Goal: Task Accomplishment & Management: Manage account settings

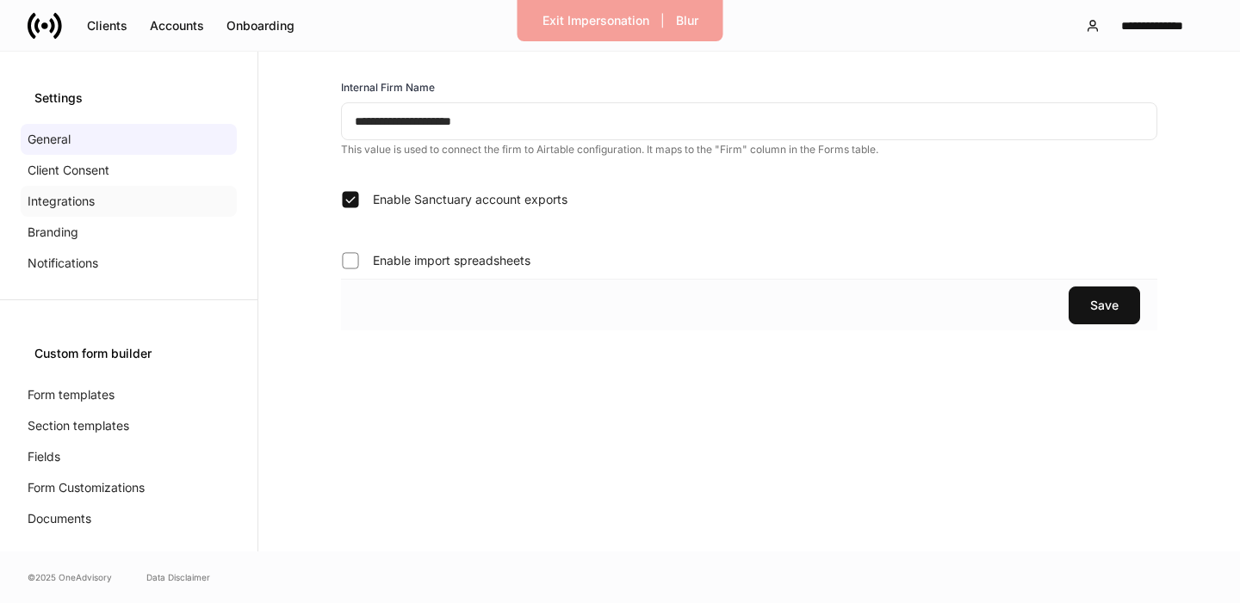
click at [71, 207] on p "Integrations" at bounding box center [61, 201] width 67 height 17
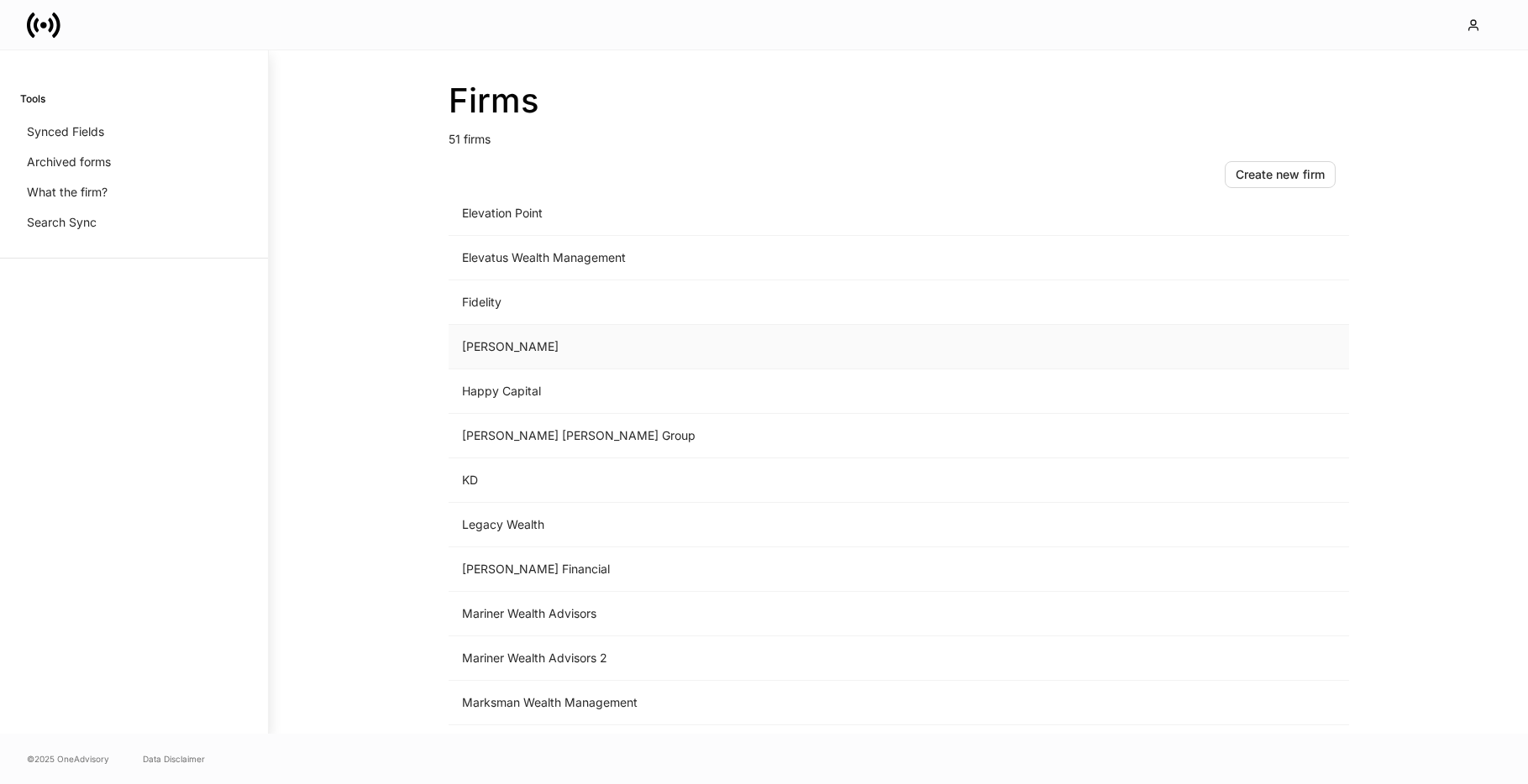
scroll to position [1101, 0]
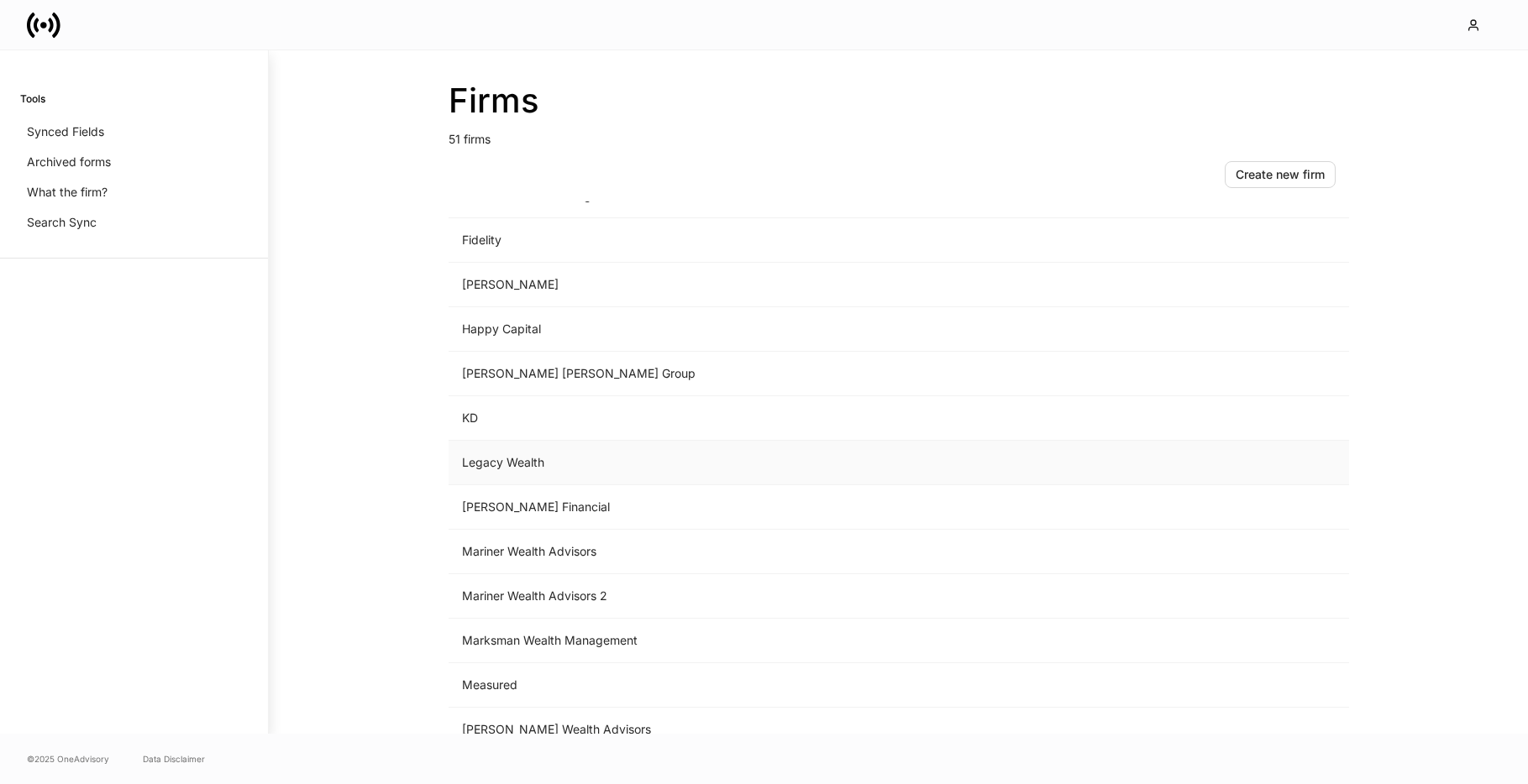
click at [547, 467] on td "Legacy Wealth" at bounding box center [759, 463] width 622 height 45
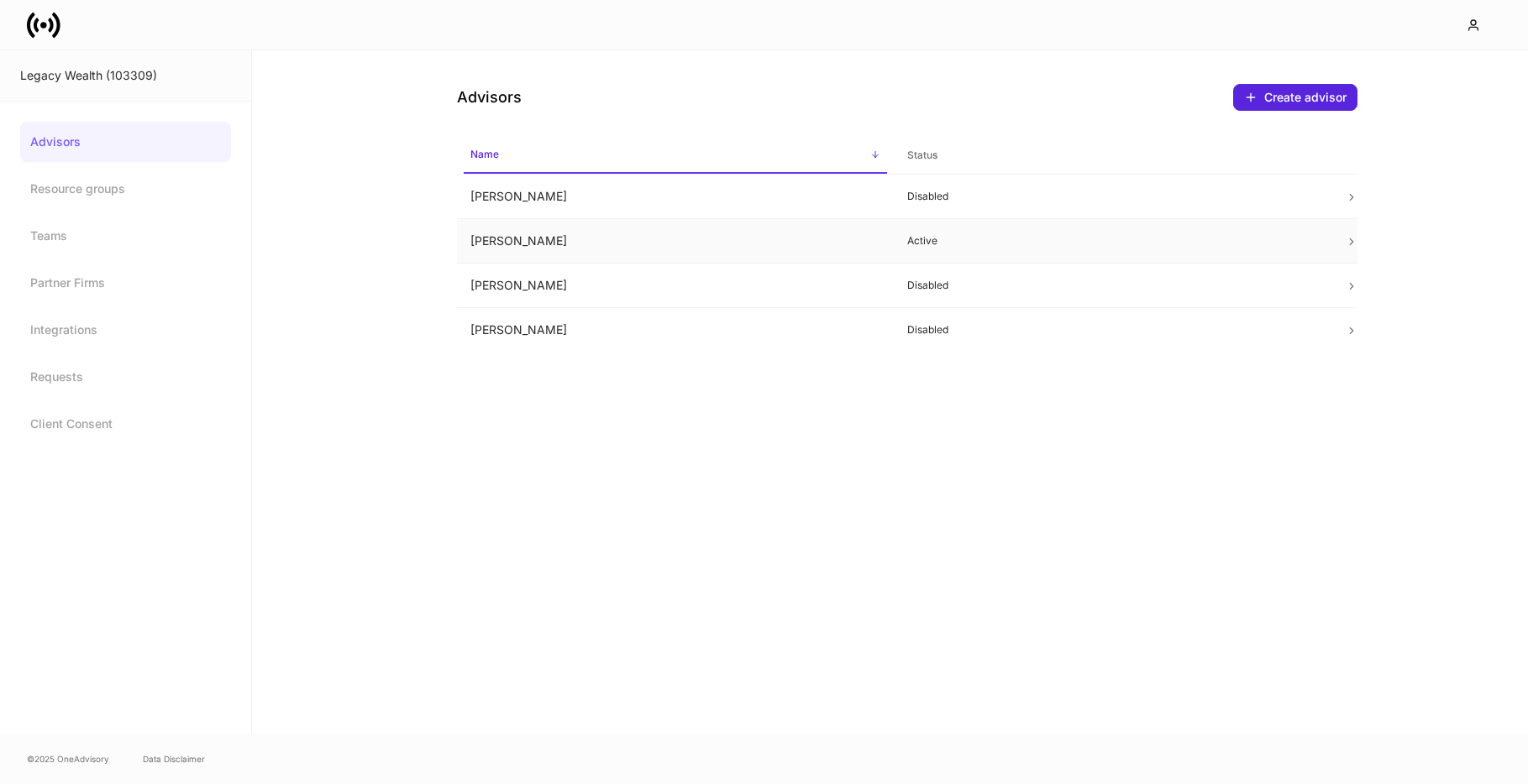
click at [510, 247] on td "Erika Leon" at bounding box center [675, 242] width 437 height 45
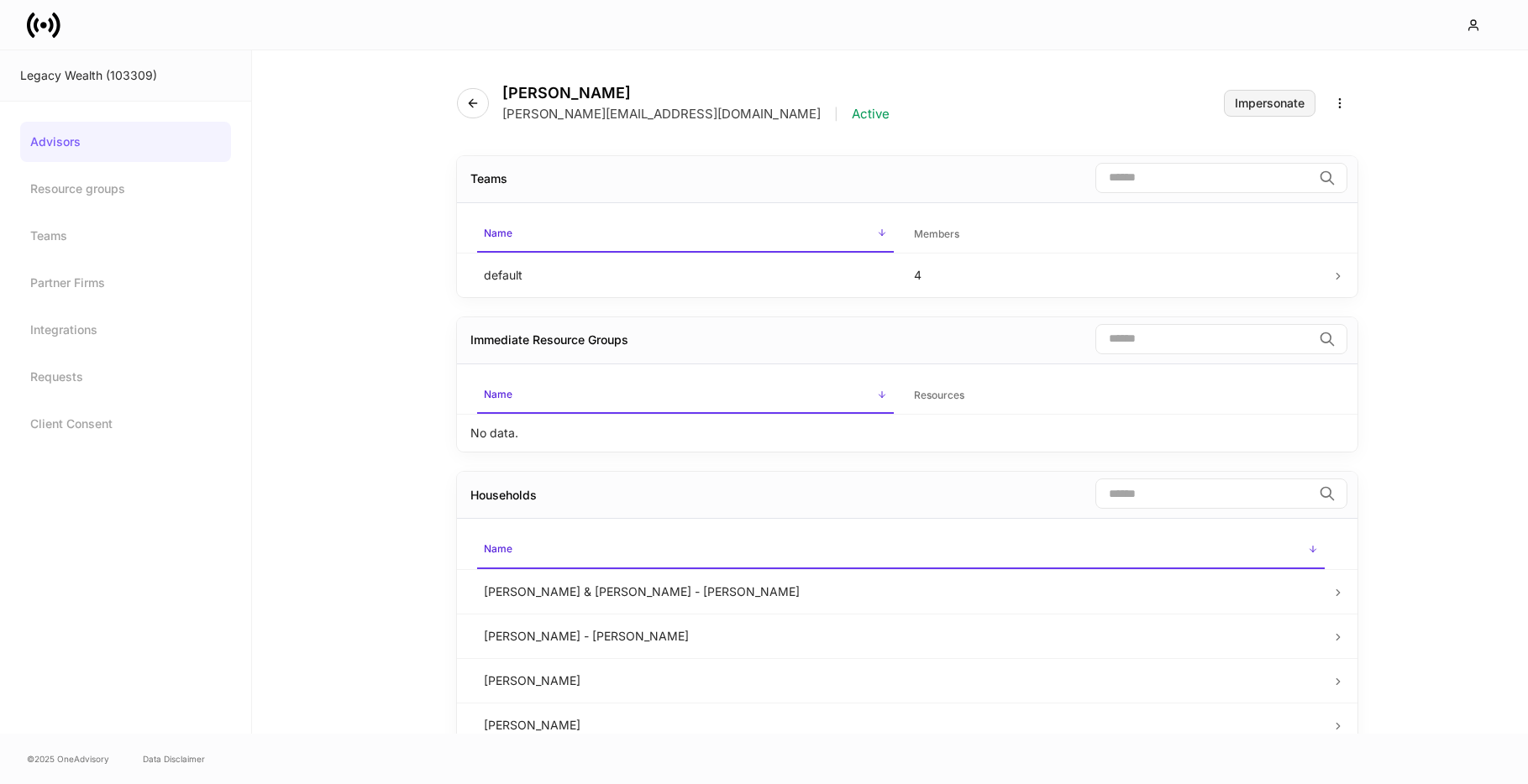
click at [1262, 98] on div "Impersonate" at bounding box center [1268, 103] width 69 height 12
